Goal: Task Accomplishment & Management: Use online tool/utility

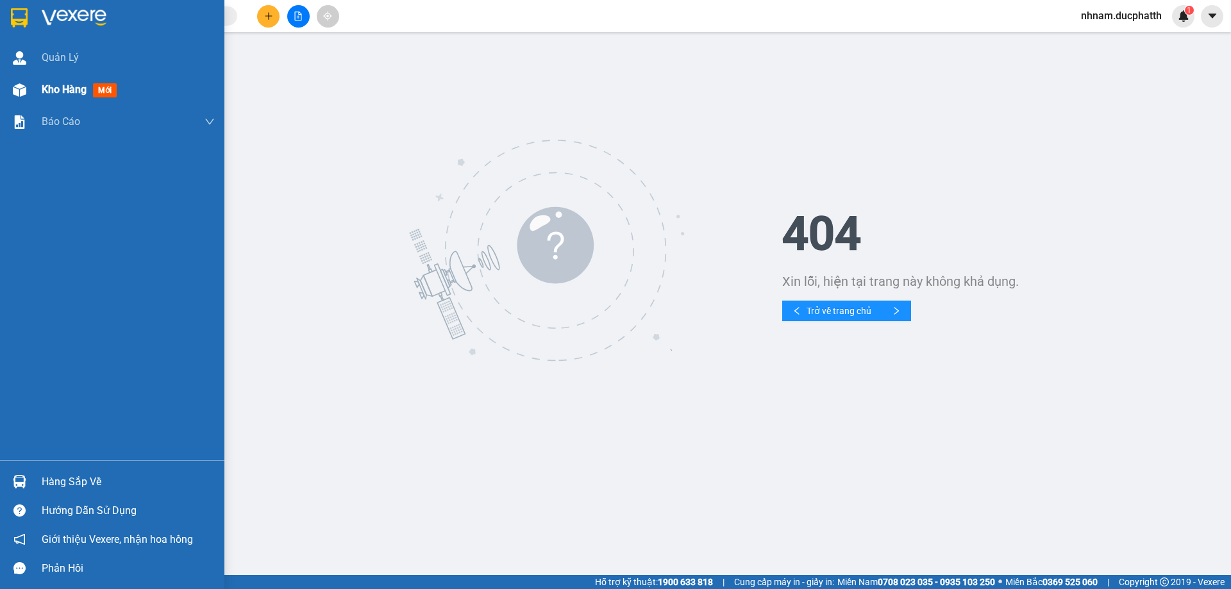
click at [44, 85] on span "Kho hàng" at bounding box center [64, 89] width 45 height 12
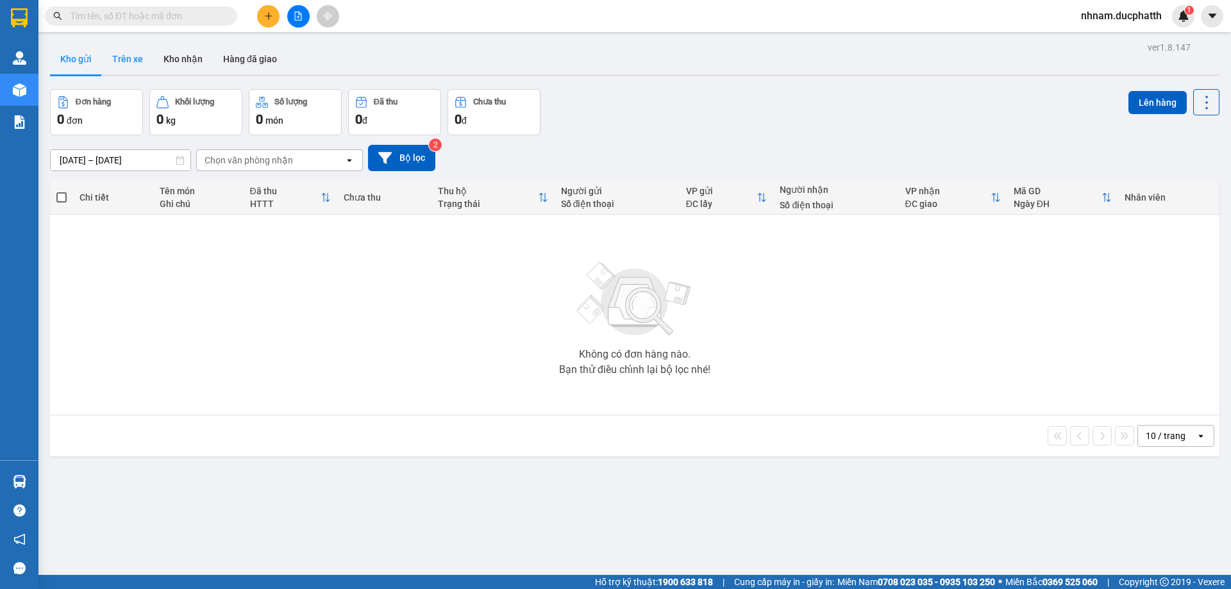
click at [123, 62] on button "Trên xe" at bounding box center [127, 59] width 51 height 31
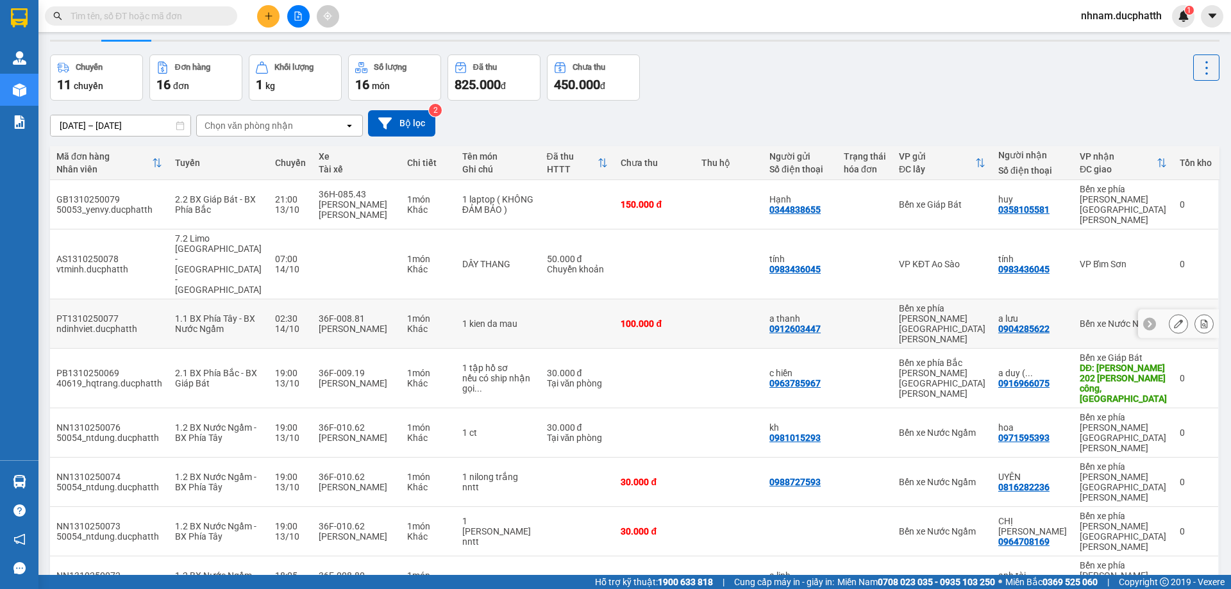
scroll to position [64, 0]
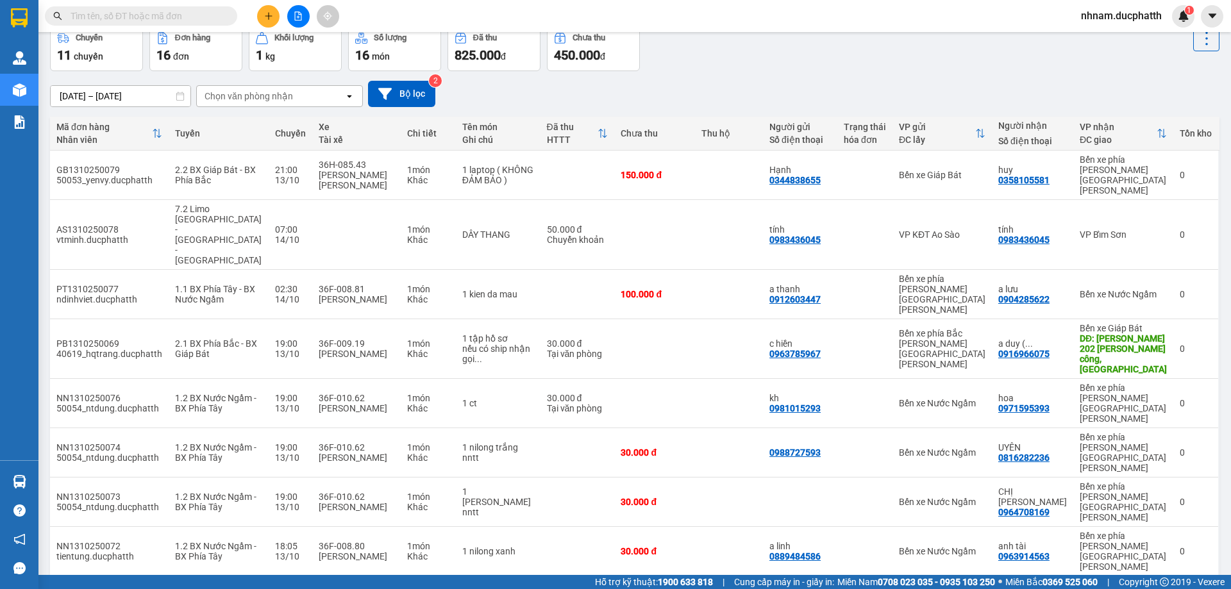
click at [274, 94] on div "Chọn văn phòng nhận" at bounding box center [249, 96] width 88 height 13
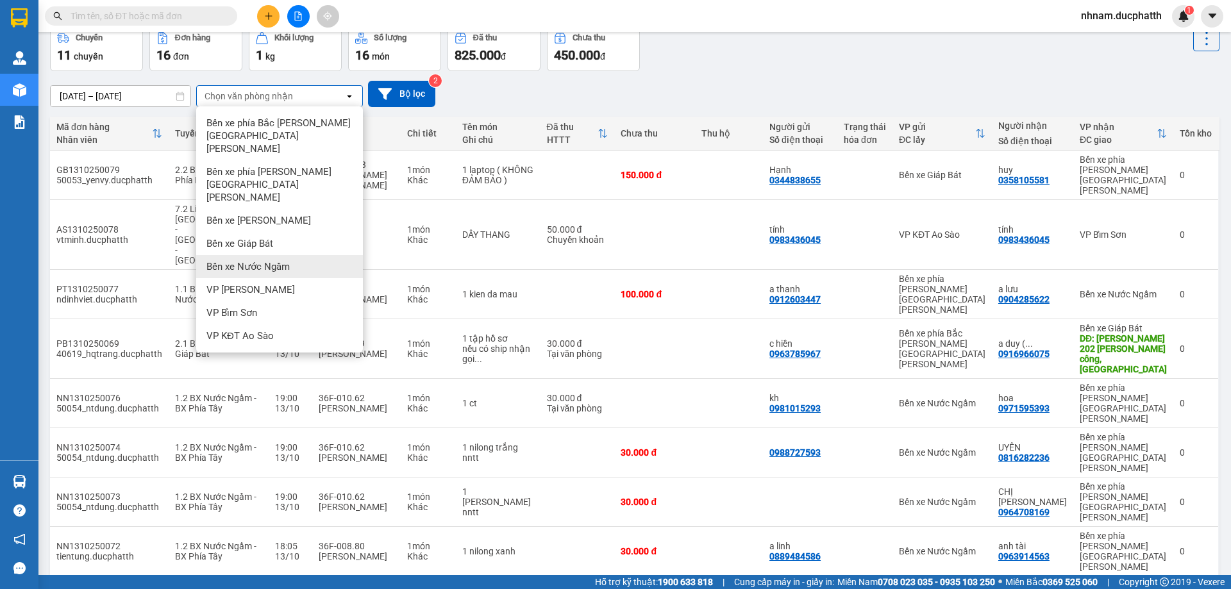
click at [274, 255] on div "Bến xe Nước Ngầm" at bounding box center [279, 266] width 167 height 23
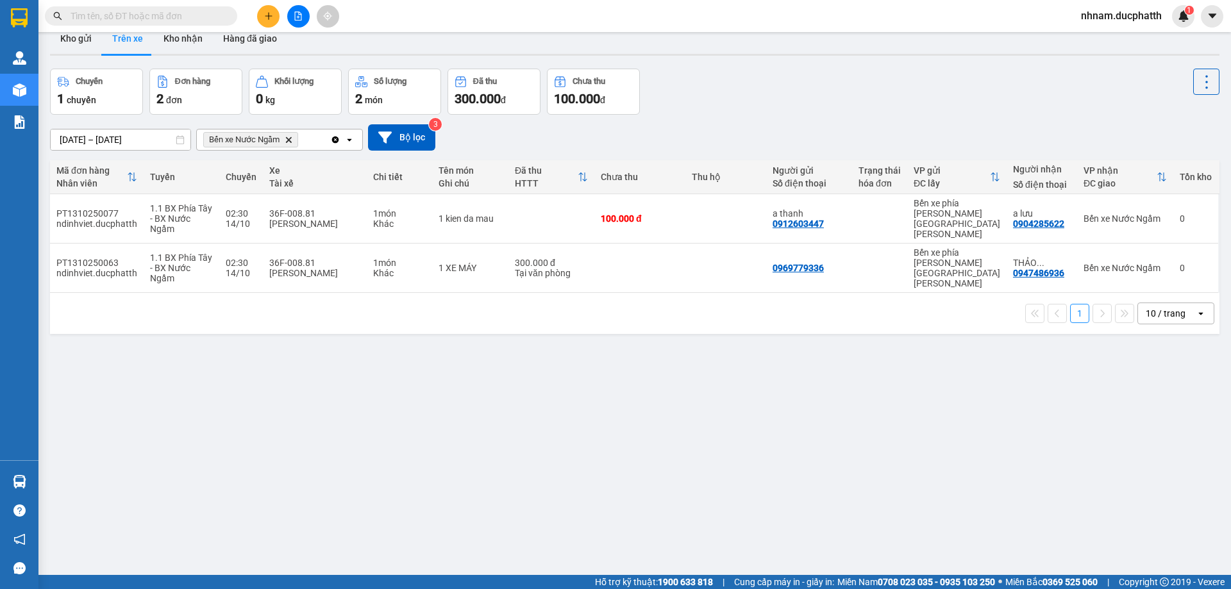
scroll to position [0, 0]
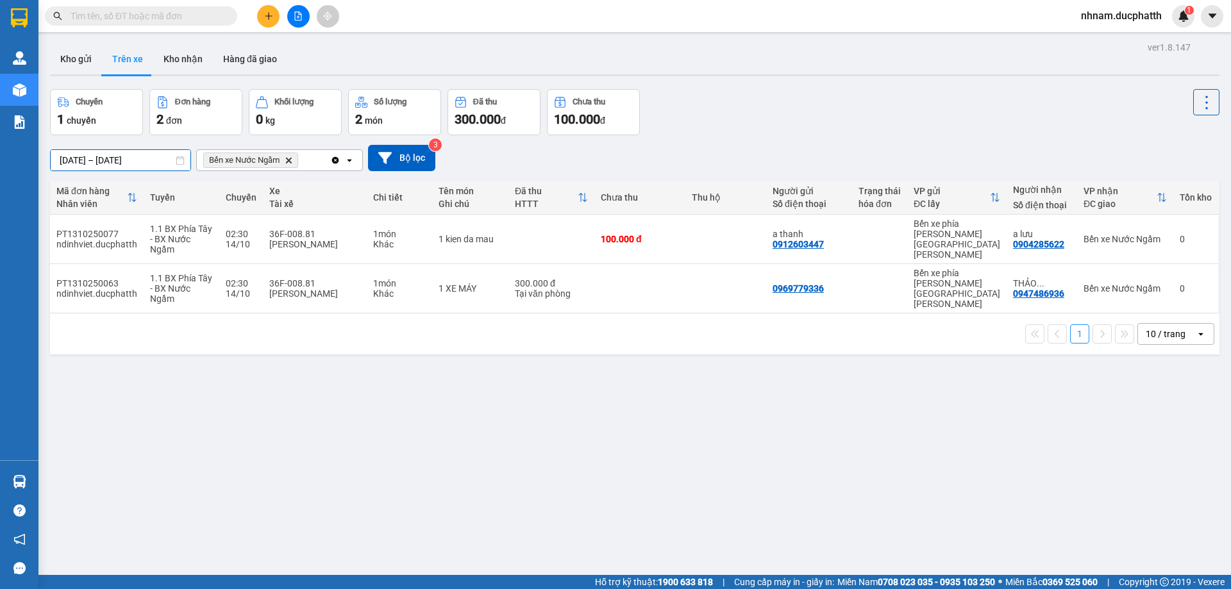
click at [148, 166] on div "ver 1.8.147 Kho gửi Trên xe Kho nhận Hàng đã giao Chuyến 1 chuyến Đơn hàng 2 đơ…" at bounding box center [635, 332] width 1180 height 589
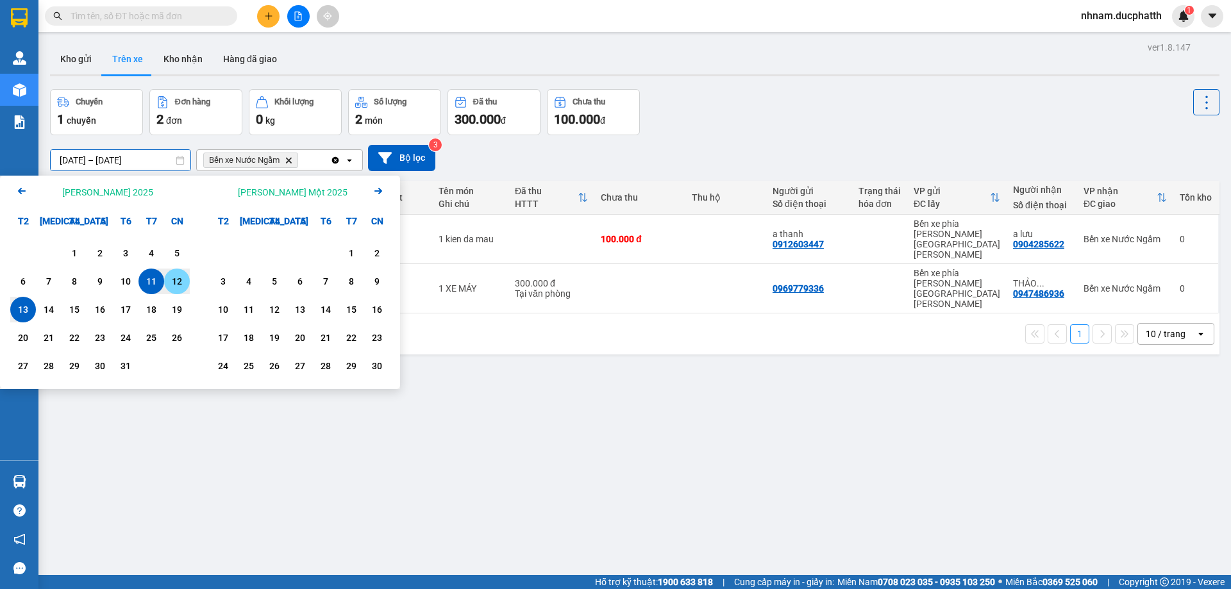
click at [179, 281] on div "12" at bounding box center [177, 281] width 18 height 15
click at [28, 301] on div "13" at bounding box center [23, 310] width 26 height 26
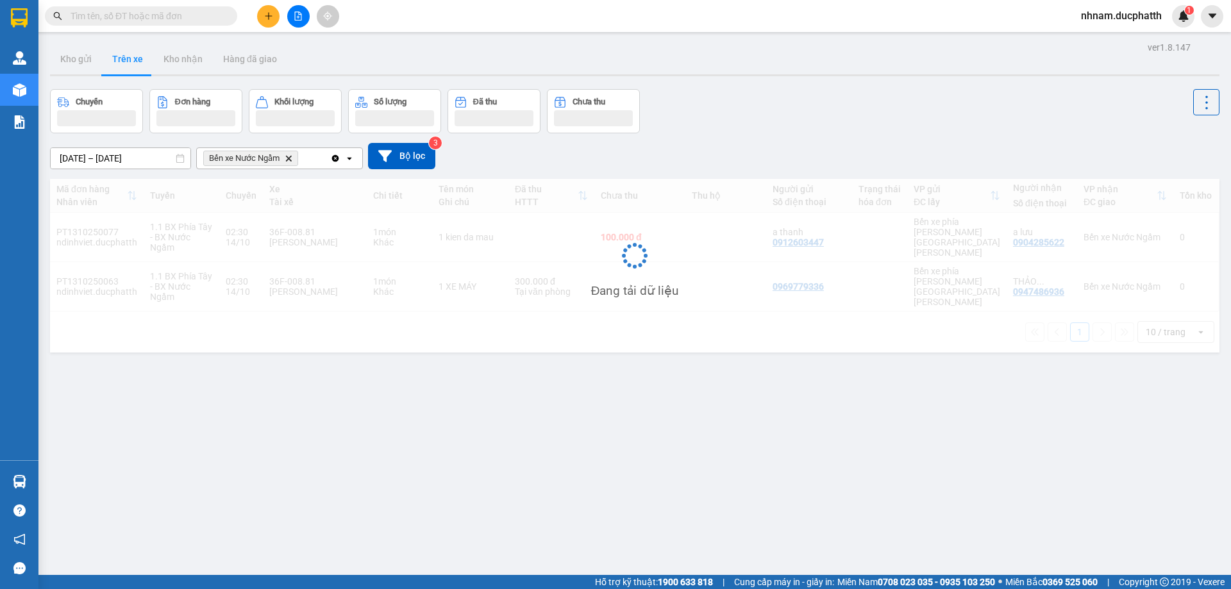
click at [387, 393] on div "ver 1.8.147 Kho gửi Trên xe Kho nhận Hàng đã giao Chuyến Đơn hàng Khối lượng Số…" at bounding box center [635, 332] width 1180 height 589
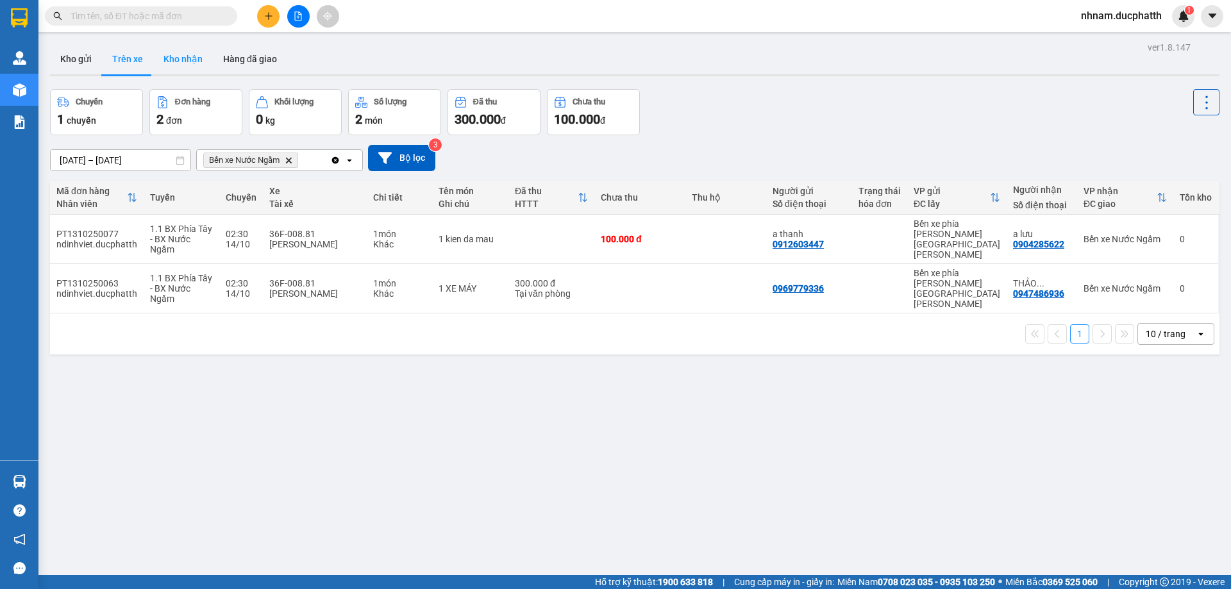
click at [196, 67] on button "Kho nhận" at bounding box center [183, 59] width 60 height 31
type input "[DATE] – [DATE]"
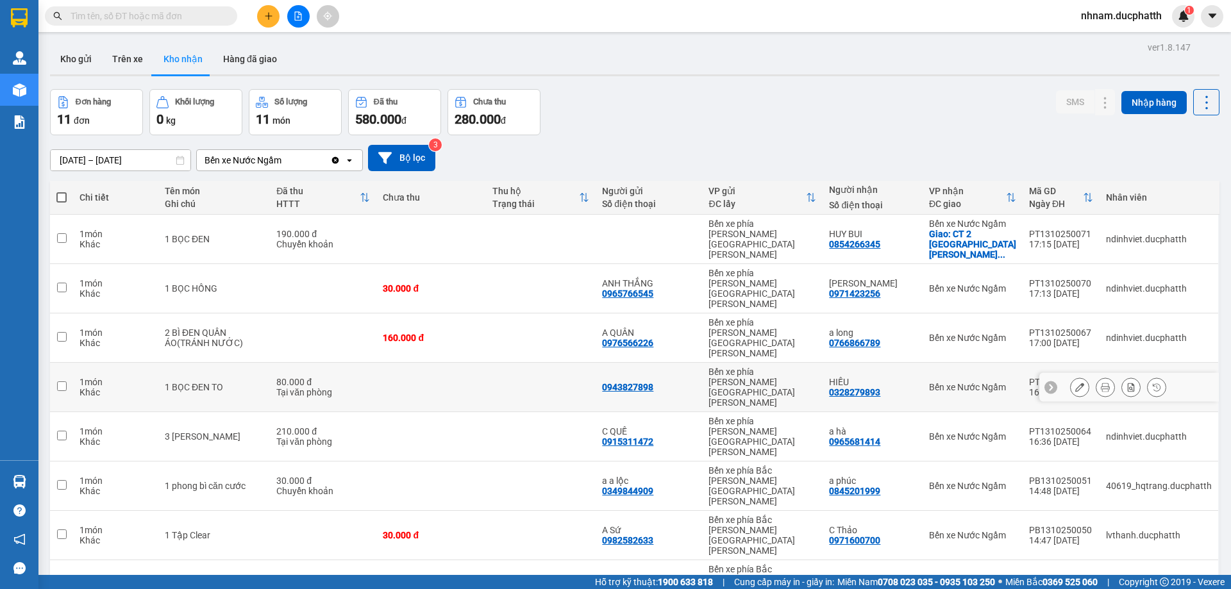
click at [949, 382] on div "Bến xe Nước Ngầm" at bounding box center [972, 387] width 87 height 10
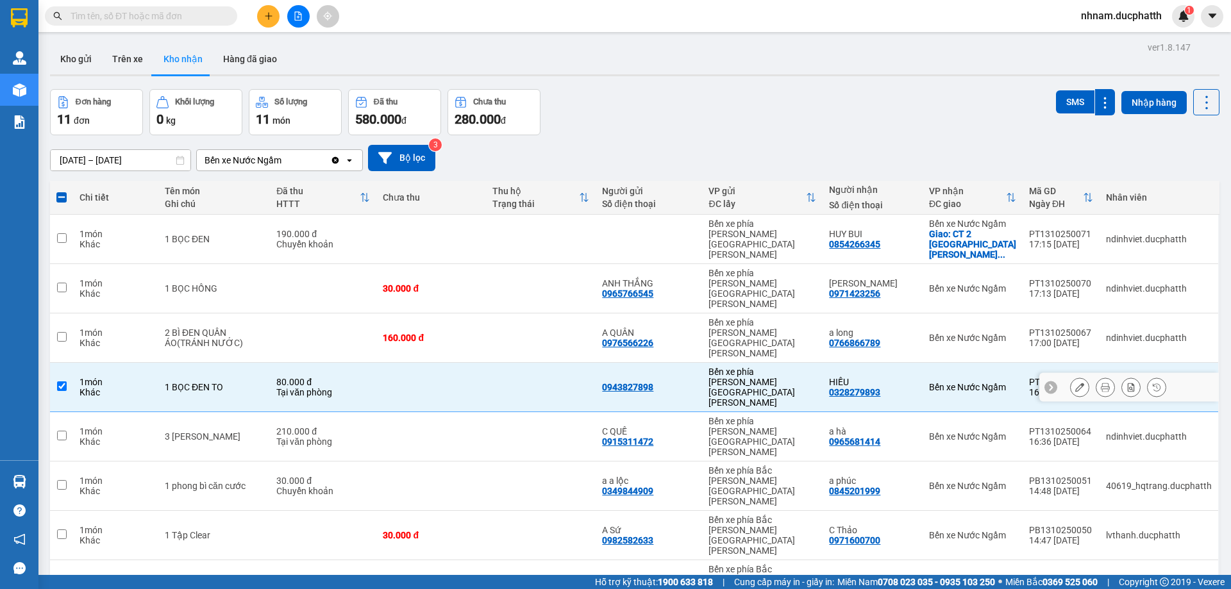
click at [92, 377] on div "1 món" at bounding box center [116, 382] width 72 height 10
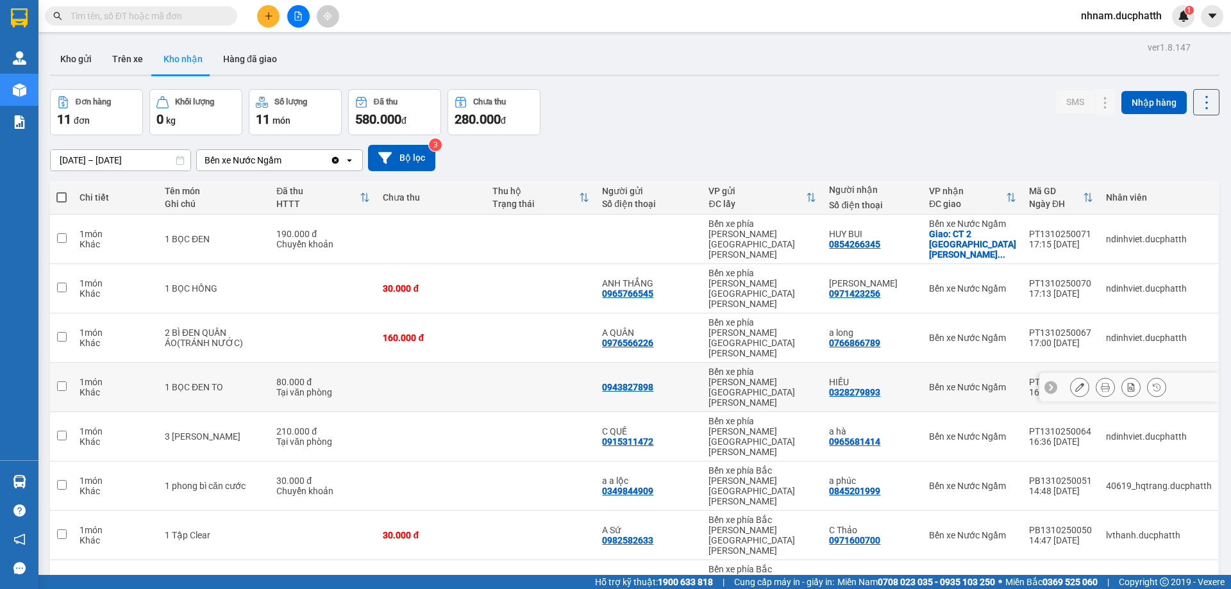
click at [152, 377] on div "1 món" at bounding box center [116, 382] width 72 height 10
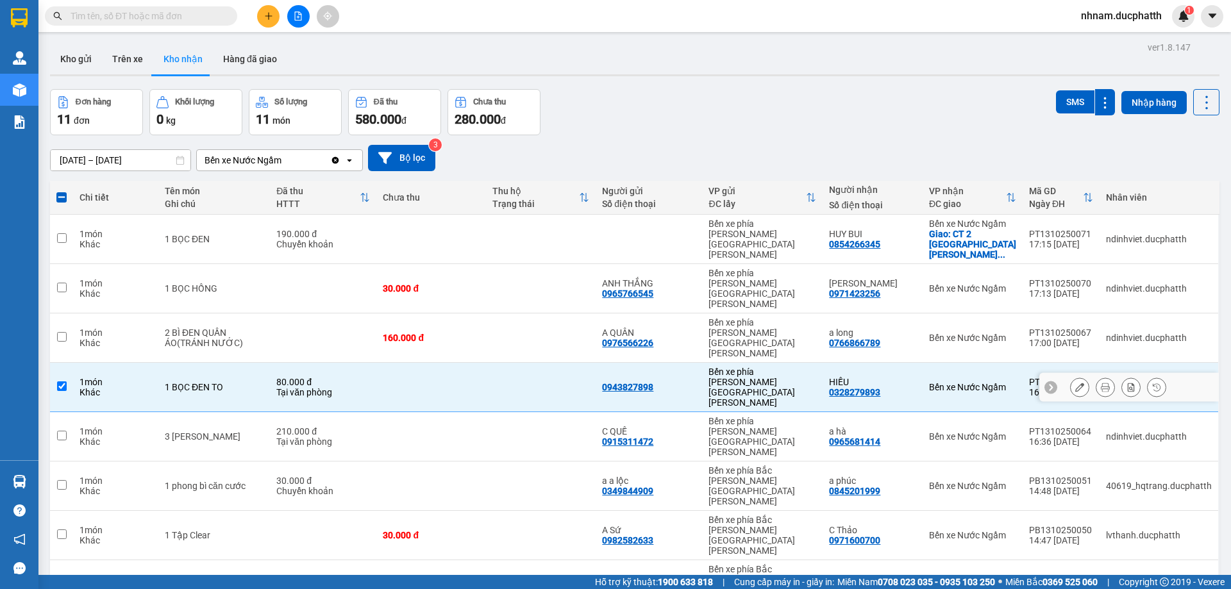
click at [62, 382] on input "checkbox" at bounding box center [62, 387] width 10 height 10
checkbox input "false"
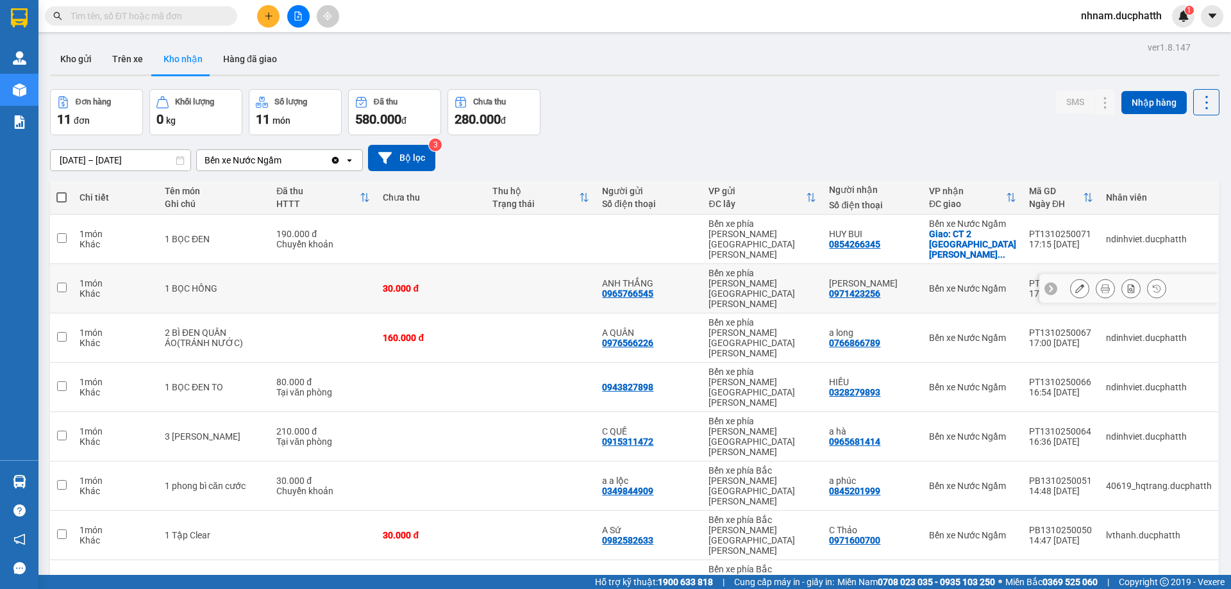
click at [278, 274] on td at bounding box center [323, 288] width 106 height 49
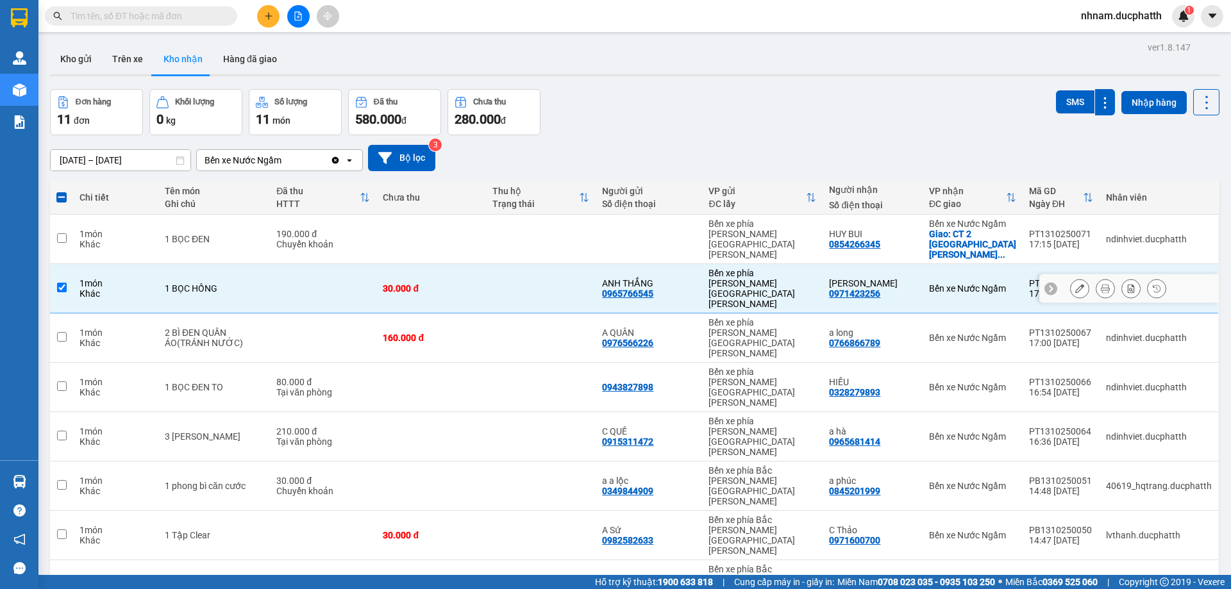
click at [61, 273] on td at bounding box center [61, 288] width 23 height 49
checkbox input "false"
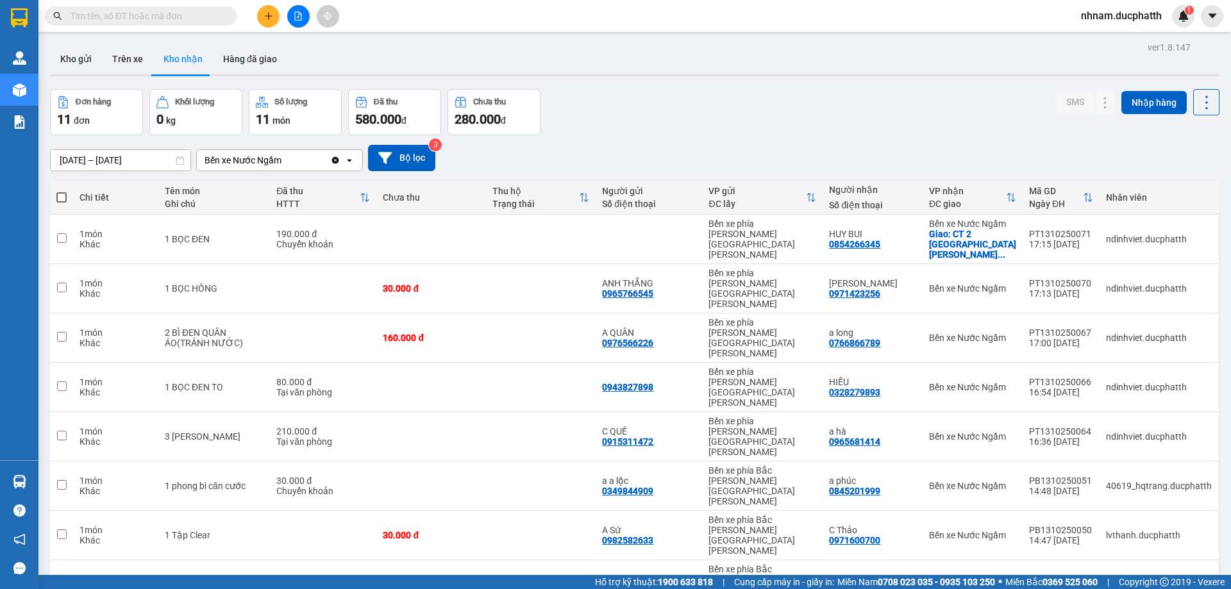
click at [133, 10] on input "text" at bounding box center [146, 16] width 151 height 14
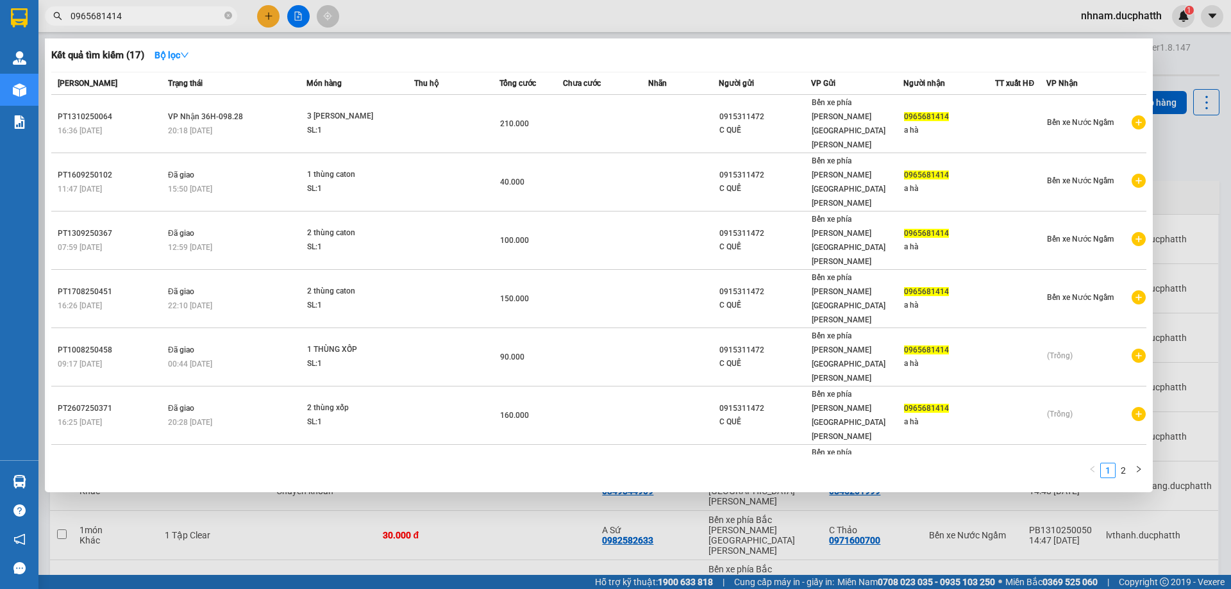
type input "0965681414"
click at [930, 472] on div at bounding box center [615, 294] width 1231 height 589
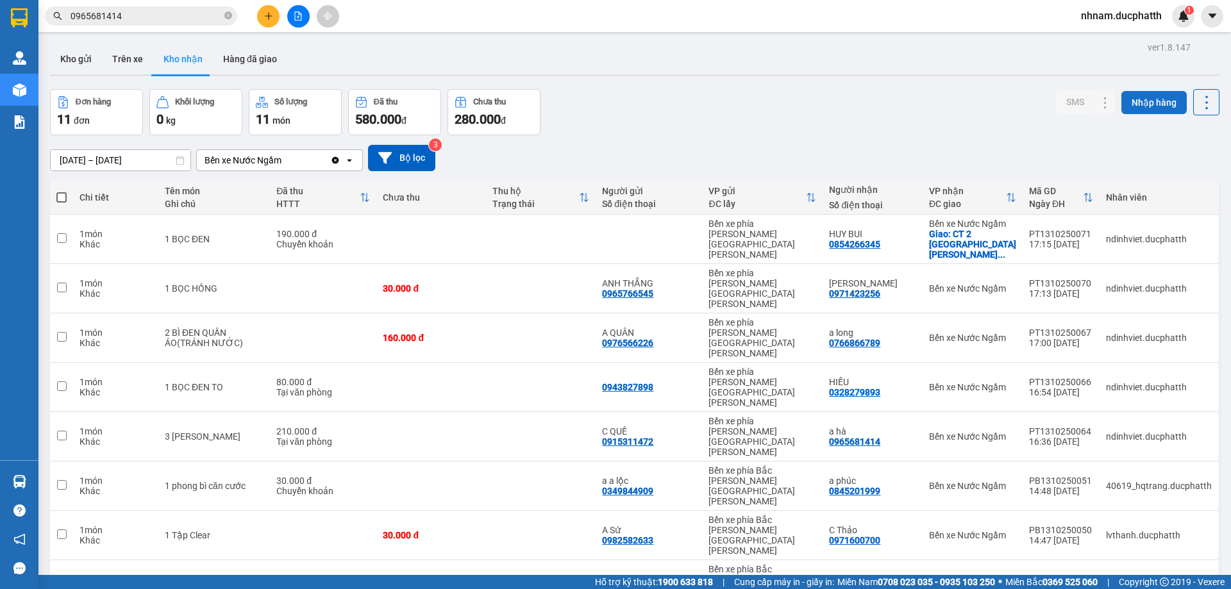
click at [1150, 103] on button "Nhập hàng" at bounding box center [1153, 102] width 65 height 23
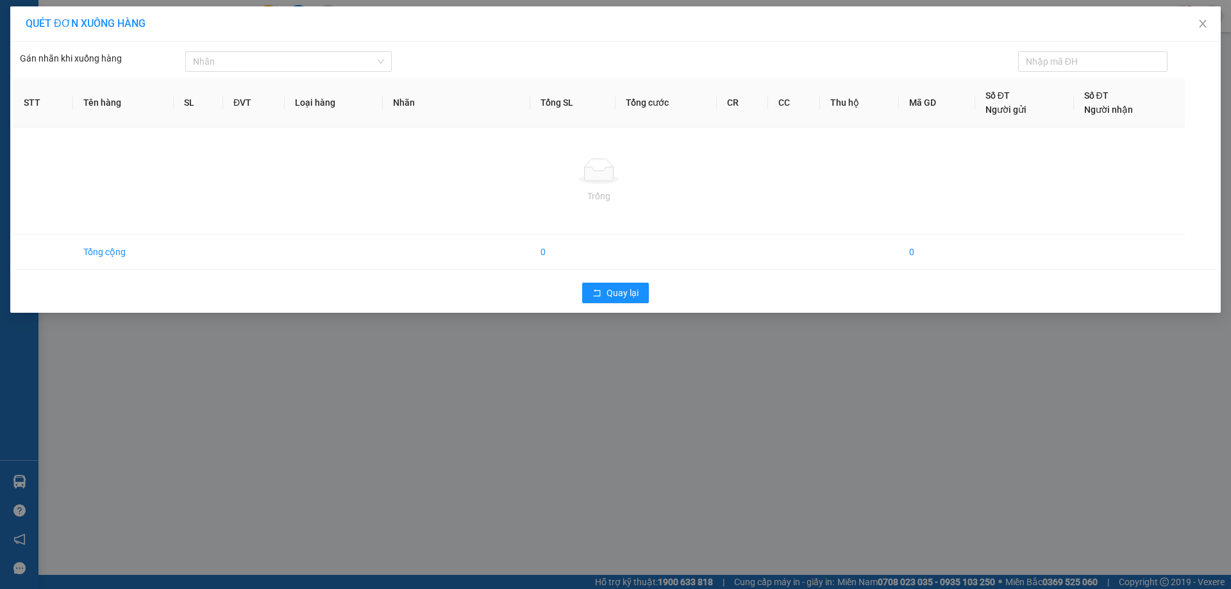
click at [813, 374] on div "QUÉT ĐƠN XUỐNG HÀNG Gán nhãn khi xuống hàng Nhãn STT Tên hàng SL ĐVT Loại …" at bounding box center [615, 294] width 1231 height 589
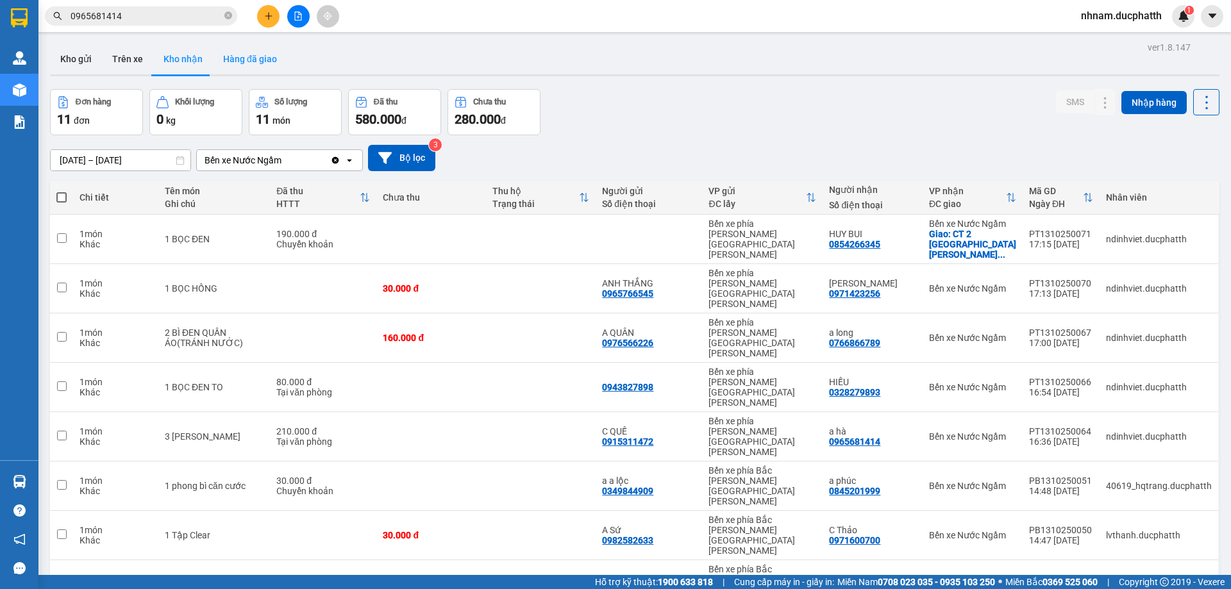
click at [276, 64] on button "Hàng đã giao" at bounding box center [250, 59] width 74 height 31
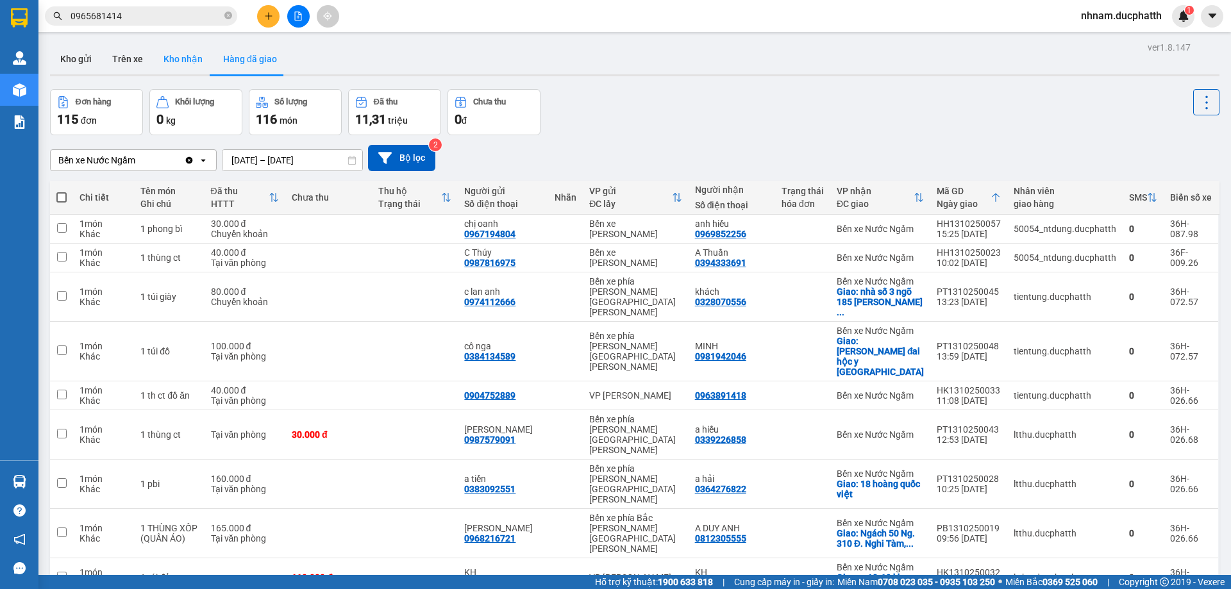
click at [176, 65] on button "Kho nhận" at bounding box center [183, 59] width 60 height 31
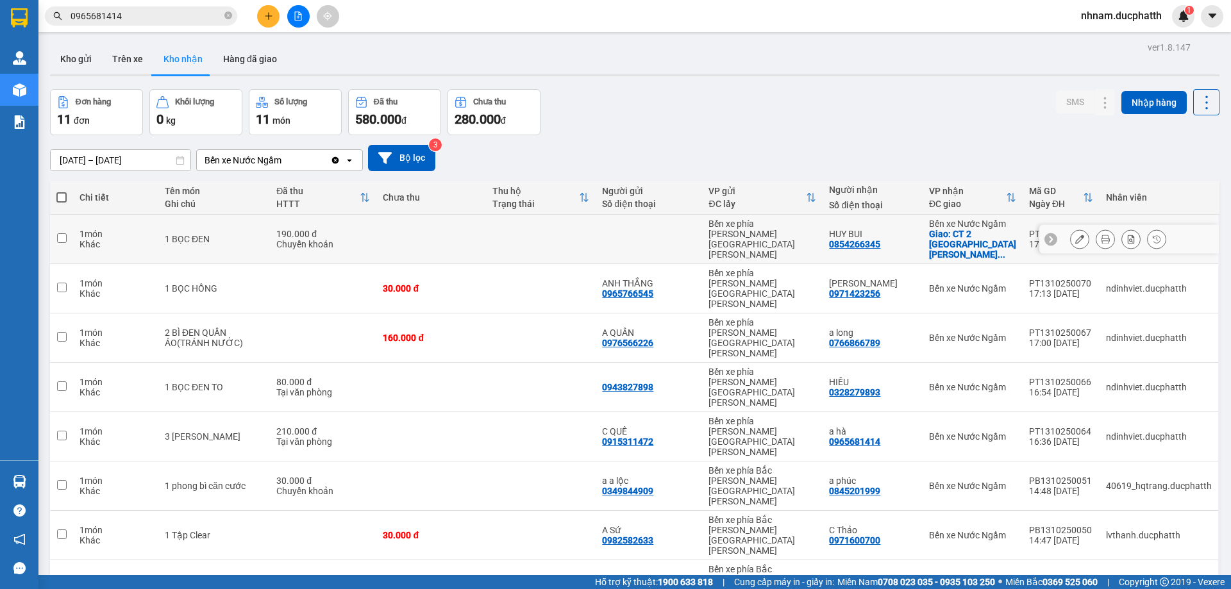
click at [62, 233] on input "checkbox" at bounding box center [62, 238] width 10 height 10
checkbox input "true"
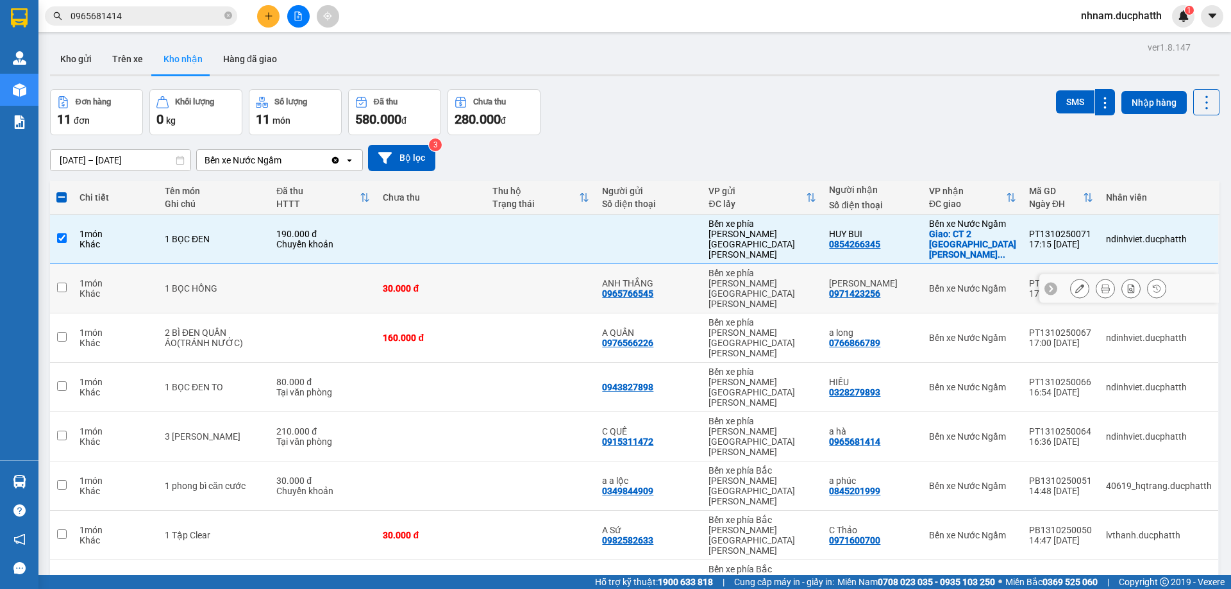
click at [63, 283] on input "checkbox" at bounding box center [62, 288] width 10 height 10
checkbox input "true"
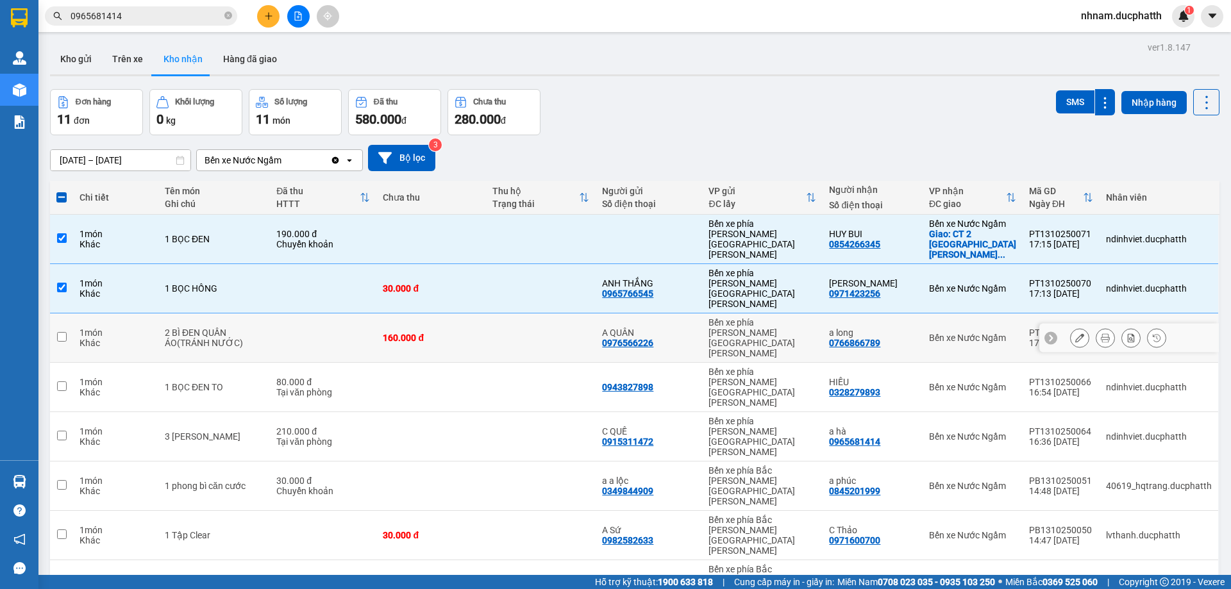
click at [61, 332] on input "checkbox" at bounding box center [62, 337] width 10 height 10
checkbox input "true"
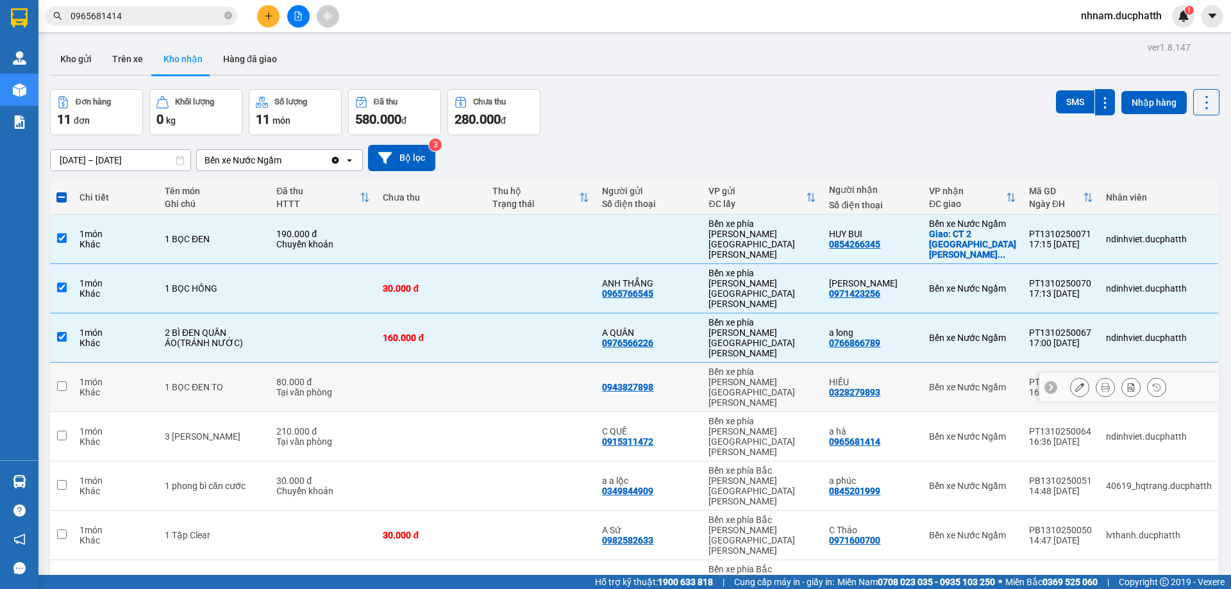
click at [62, 382] on input "checkbox" at bounding box center [62, 387] width 10 height 10
checkbox input "true"
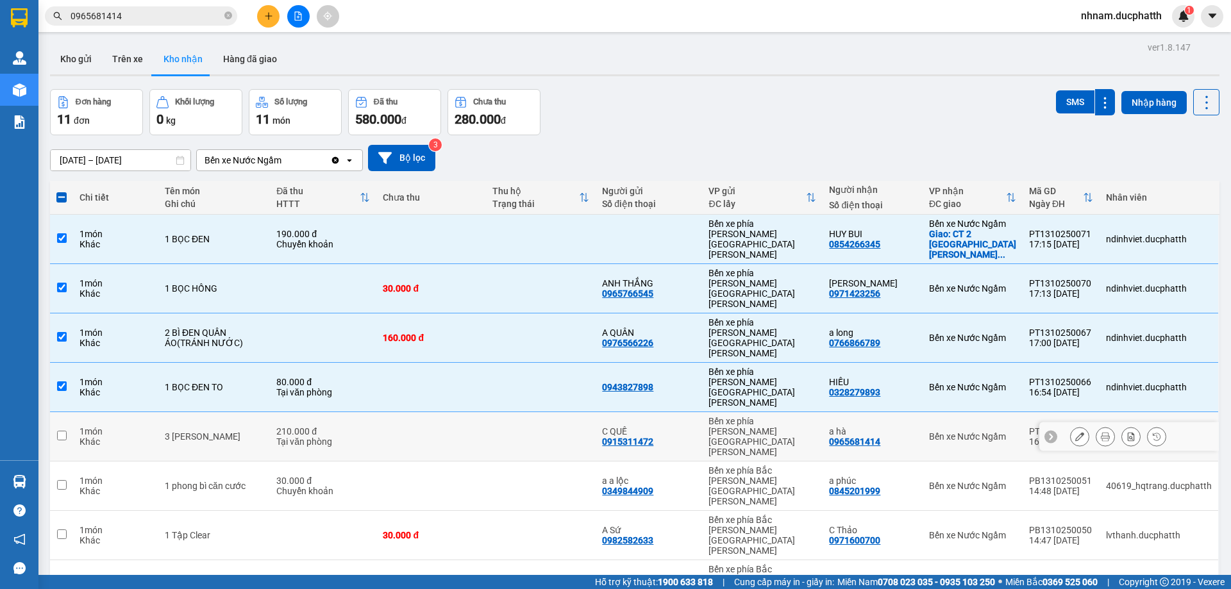
click at [69, 412] on td at bounding box center [61, 436] width 23 height 49
checkbox input "true"
